Goal: Transaction & Acquisition: Purchase product/service

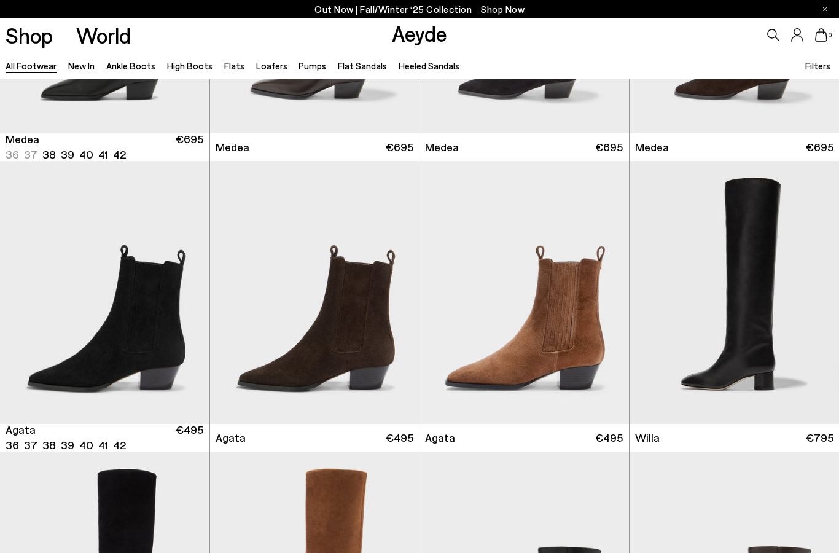
scroll to position [192, 0]
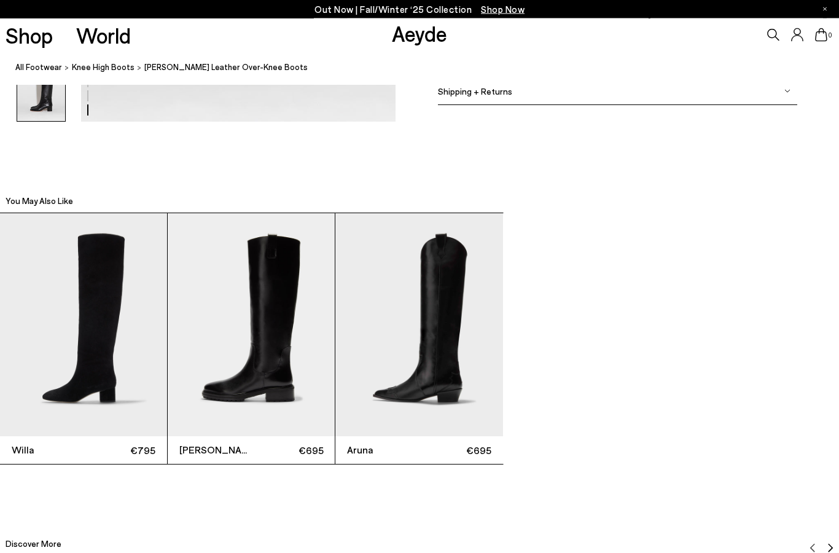
scroll to position [2561, 0]
